Goal: Task Accomplishment & Management: Use online tool/utility

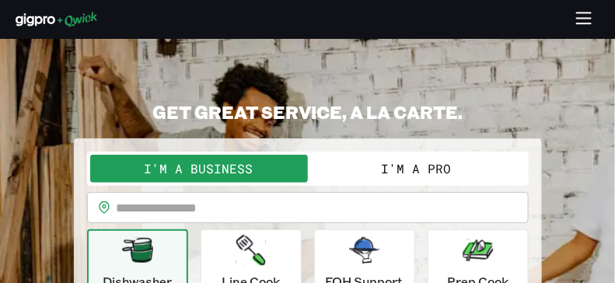
click at [377, 160] on button "I'm a Pro" at bounding box center [417, 169] width 218 height 28
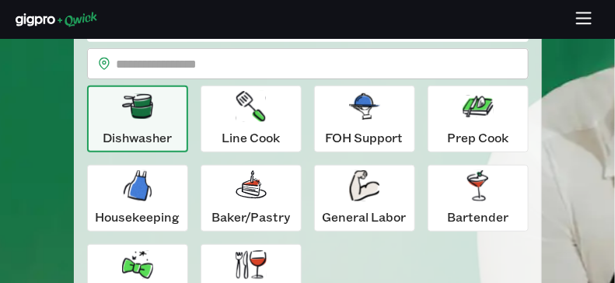
scroll to position [72, 0]
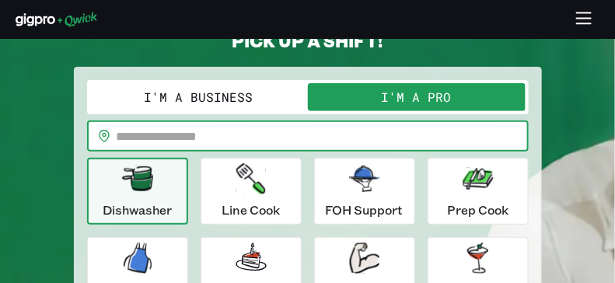
click at [232, 135] on input "text" at bounding box center [323, 136] width 412 height 31
type input "*****"
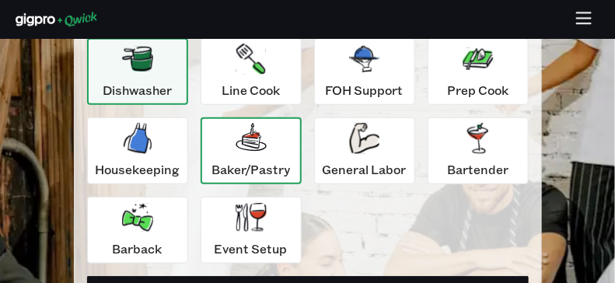
scroll to position [216, 0]
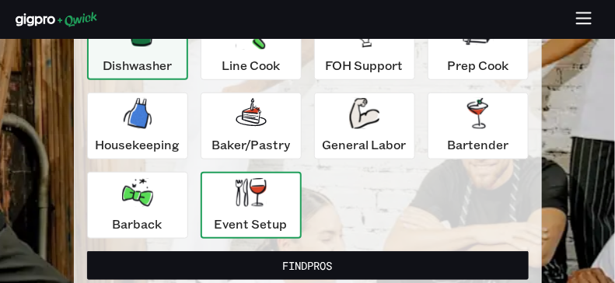
click at [238, 182] on icon "button" at bounding box center [251, 192] width 31 height 29
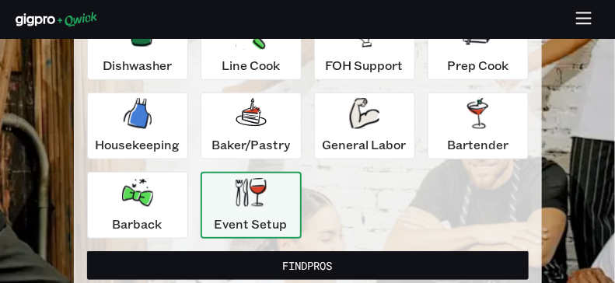
scroll to position [72, 0]
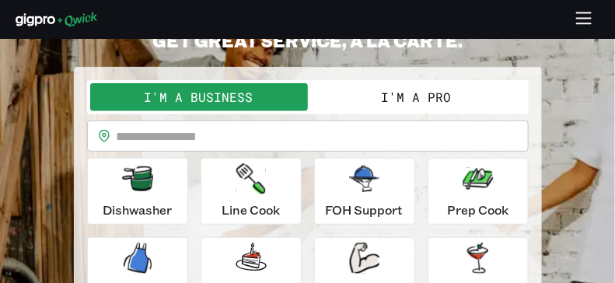
click at [372, 96] on button "I'm a Pro" at bounding box center [417, 97] width 218 height 28
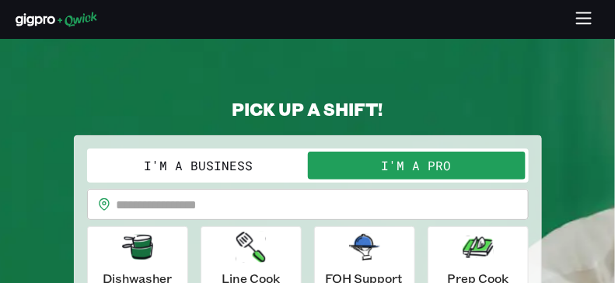
scroll to position [0, 0]
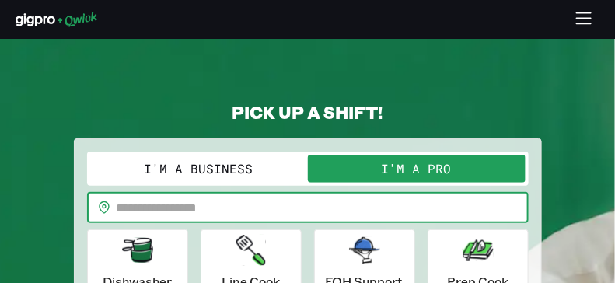
click at [203, 206] on input "text" at bounding box center [323, 207] width 412 height 31
type input "*****"
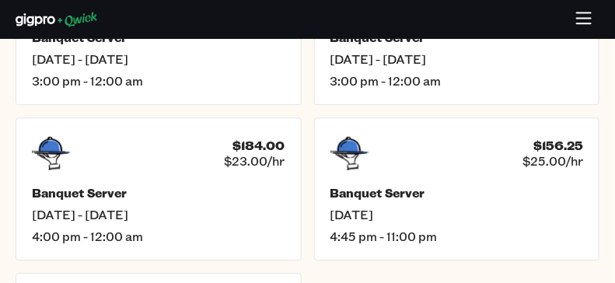
scroll to position [722, 0]
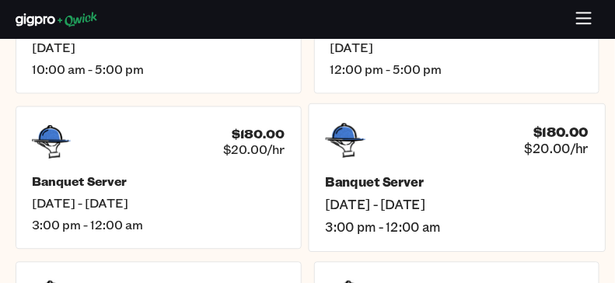
click at [364, 173] on div "Banquet Server [DATE] - [DATE] 3:00 pm - 12:00 am" at bounding box center [457, 203] width 264 height 61
